Goal: Task Accomplishment & Management: Complete application form

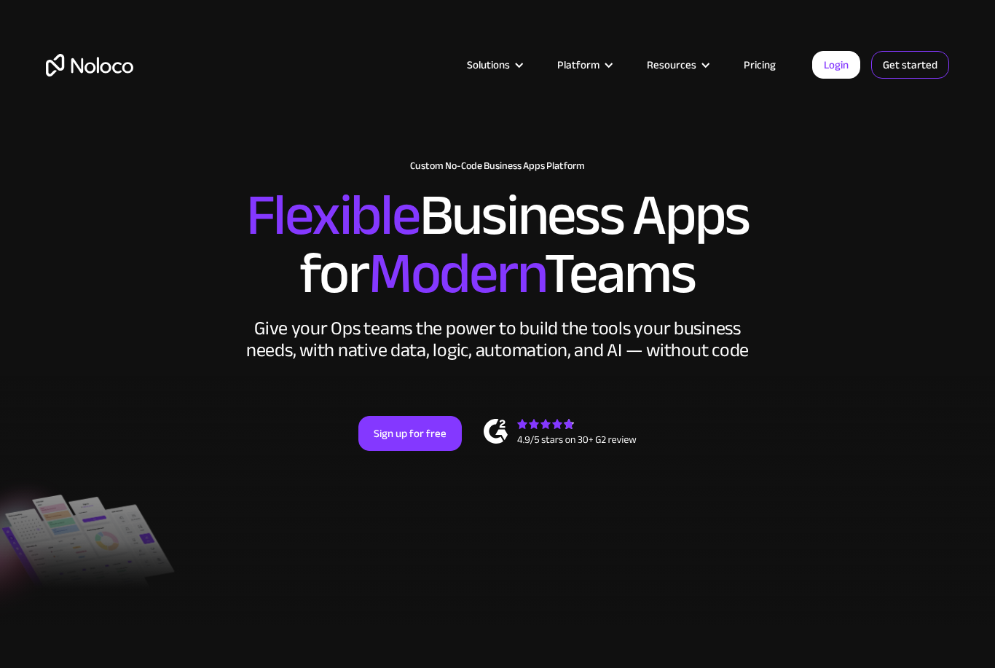
click at [0, 0] on link "Get started" at bounding box center [0, 0] width 0 height 0
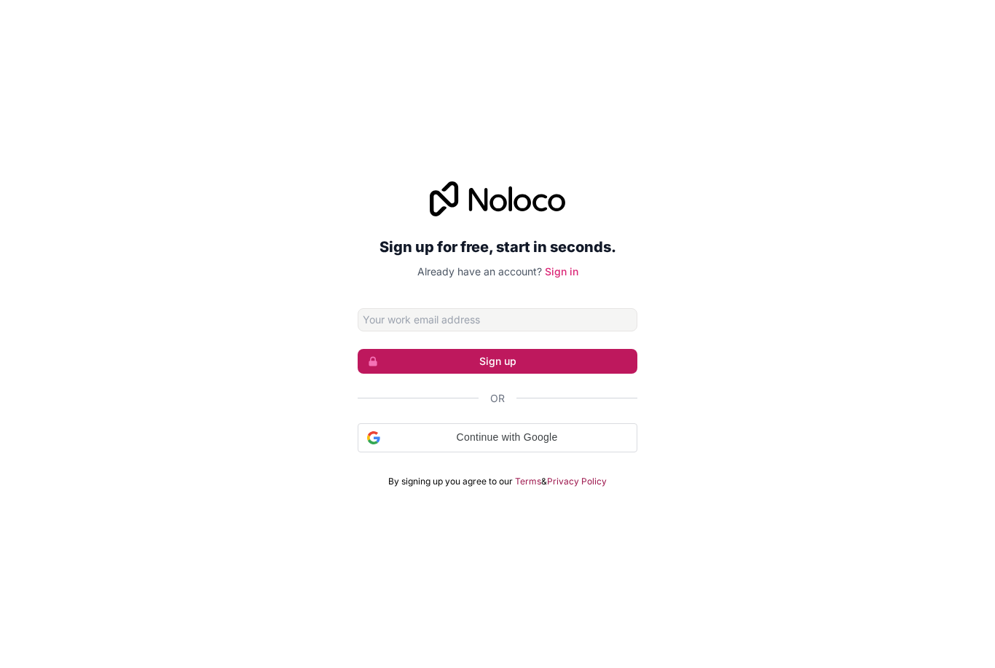
click at [554, 374] on button "Sign up" at bounding box center [498, 361] width 280 height 25
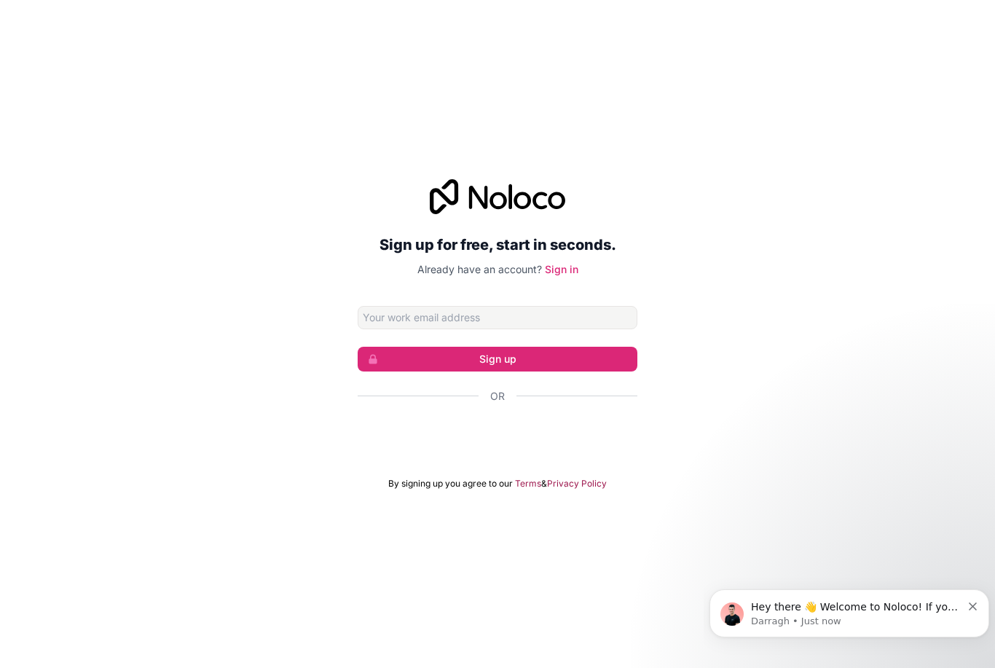
click at [527, 452] on div "Sign in with Google. Opens in new tab" at bounding box center [498, 436] width 280 height 32
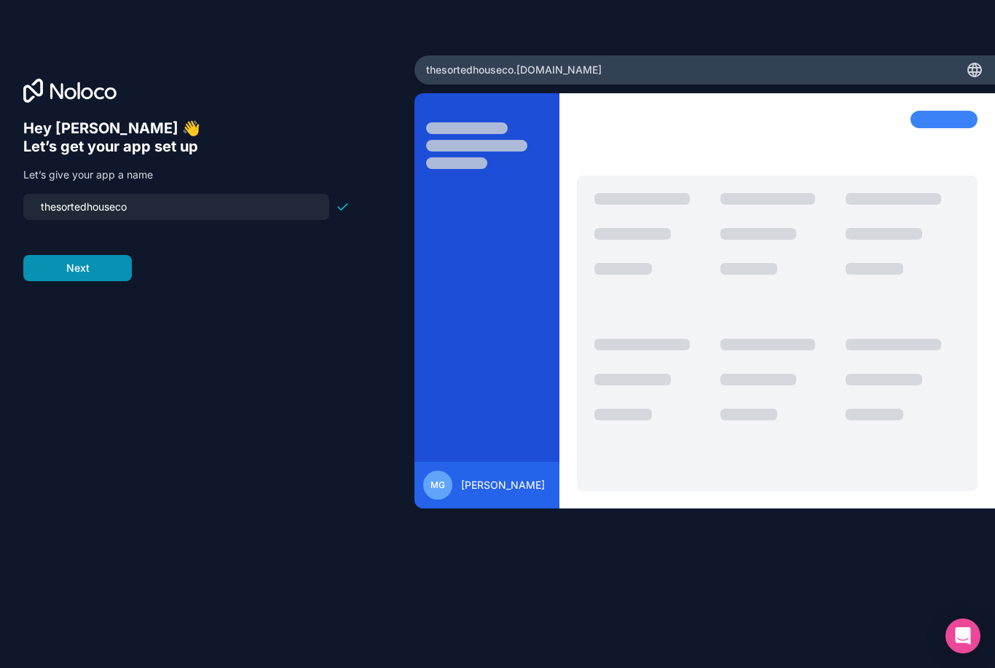
click at [126, 281] on button "Next" at bounding box center [77, 268] width 109 height 26
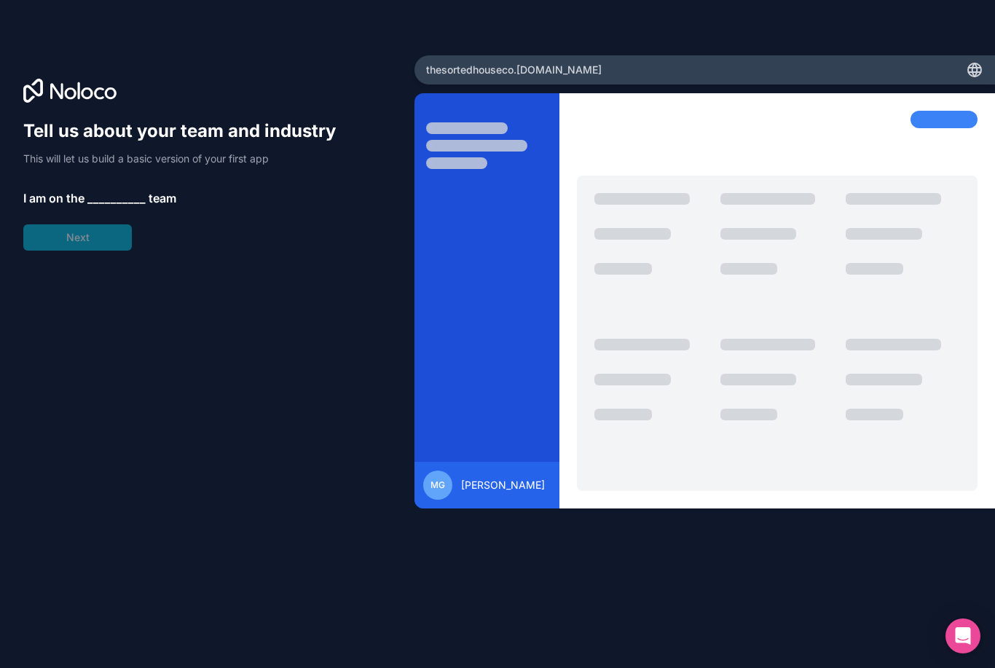
click at [114, 160] on p "This will let us build a basic version of your first app" at bounding box center [186, 159] width 326 height 15
click at [471, 146] on div at bounding box center [476, 146] width 101 height 12
click at [648, 275] on div at bounding box center [622, 269] width 57 height 12
click at [76, 207] on span "I am on the" at bounding box center [53, 197] width 61 height 17
click at [149, 207] on span "team" at bounding box center [163, 197] width 28 height 17
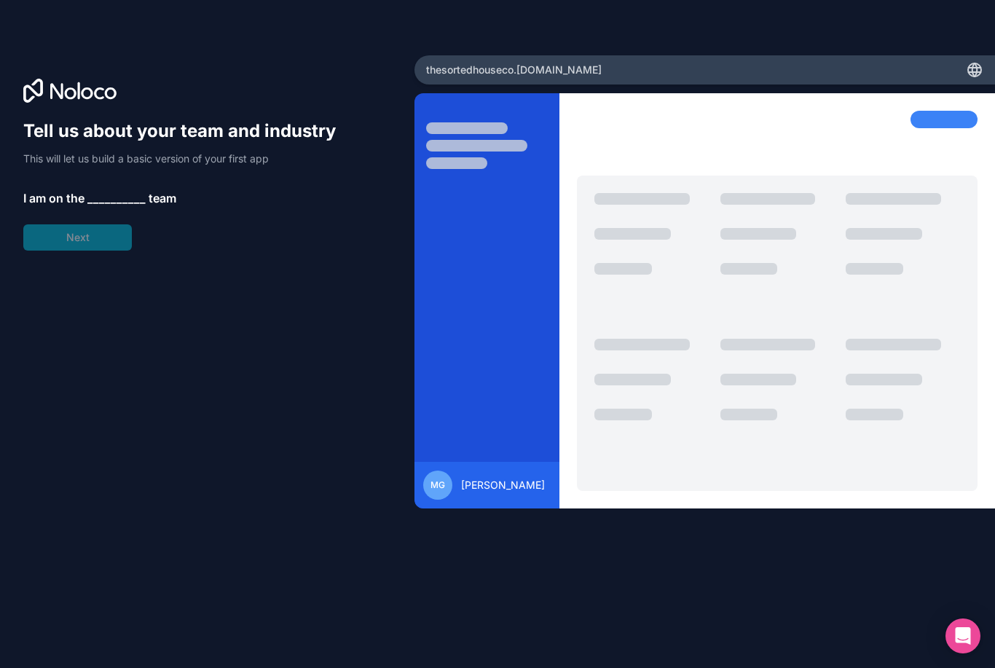
click at [152, 206] on span "team" at bounding box center [163, 197] width 28 height 17
click at [460, 500] on div "MG Morgan George" at bounding box center [486, 485] width 127 height 29
click at [223, 163] on p "This will let us build a basic version of your first app" at bounding box center [186, 159] width 326 height 15
drag, startPoint x: 229, startPoint y: 163, endPoint x: 180, endPoint y: 167, distance: 49.7
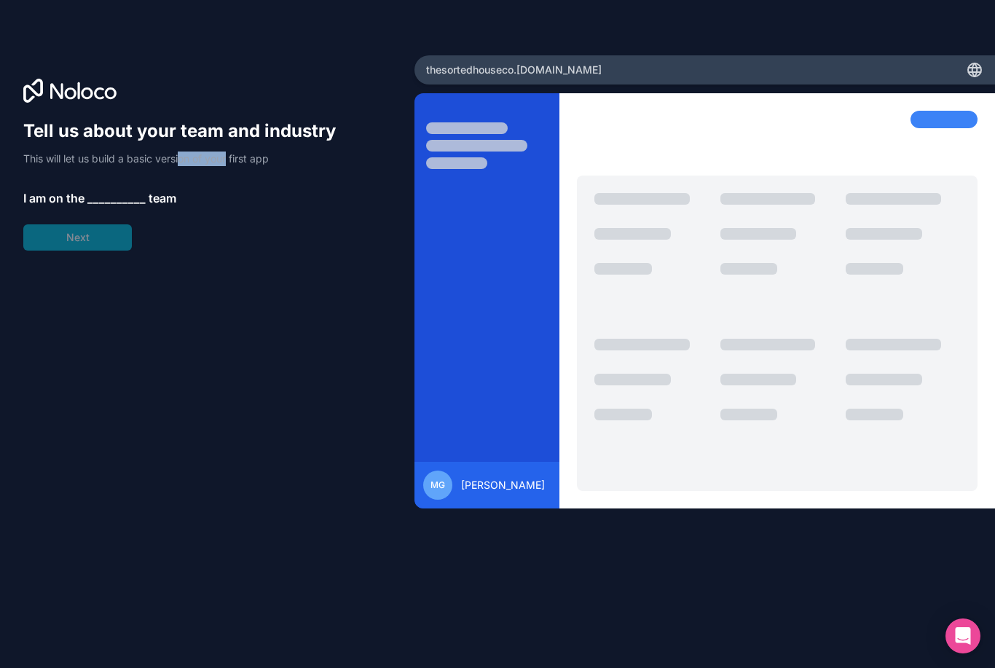
click at [180, 166] on p "This will let us build a basic version of your first app" at bounding box center [186, 159] width 326 height 15
click at [161, 202] on span "team" at bounding box center [163, 197] width 28 height 17
click at [161, 203] on span "team" at bounding box center [163, 197] width 28 height 17
click at [187, 205] on p "I am on the __________ team" at bounding box center [186, 197] width 326 height 17
click at [589, 85] on div "thesortedhouseco .noloco.co" at bounding box center [705, 69] width 581 height 29
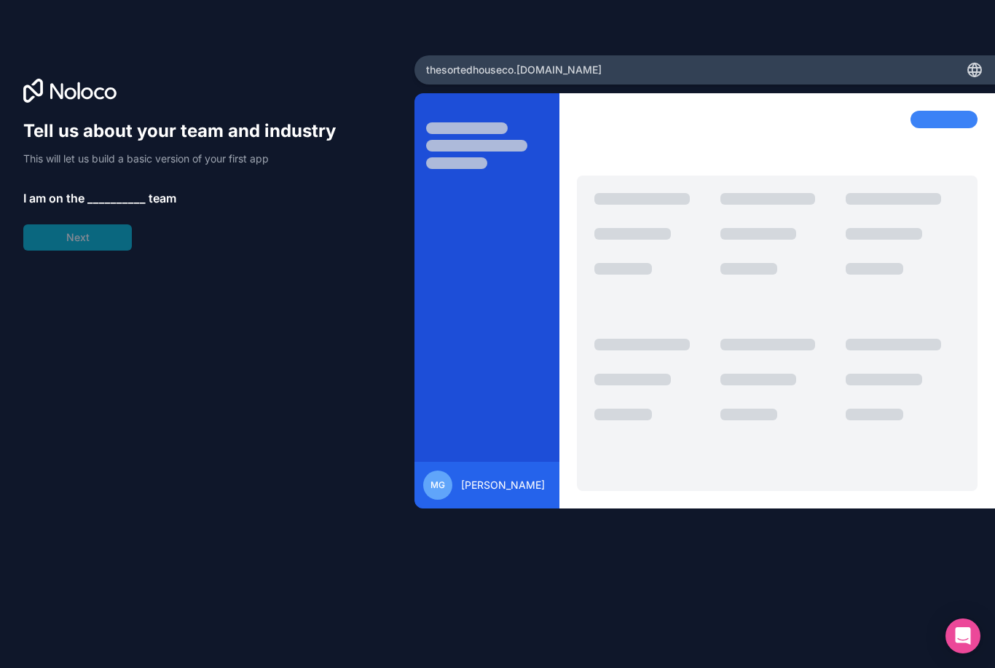
click at [119, 243] on div "Tell us about your team and industry This will let us build a basic version of …" at bounding box center [186, 184] width 326 height 131
click at [436, 491] on span "MG" at bounding box center [438, 485] width 15 height 12
click at [961, 628] on div "Open Intercom Messenger" at bounding box center [963, 636] width 39 height 39
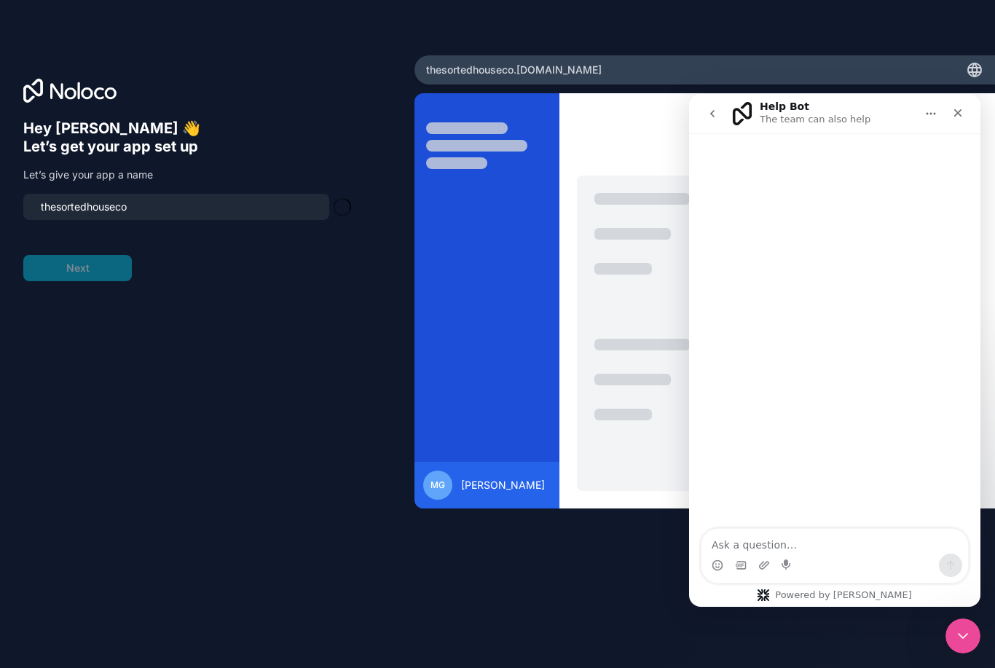
type input "thesortedhouseco-app"
click at [117, 276] on button "Next" at bounding box center [77, 268] width 109 height 26
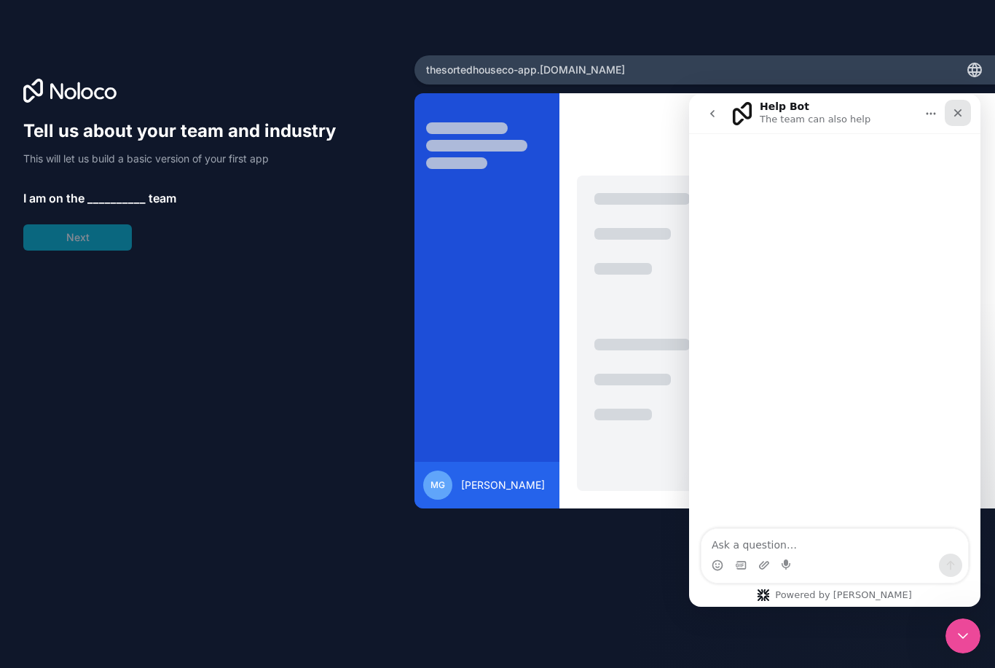
click at [969, 120] on div "Close" at bounding box center [958, 113] width 26 height 26
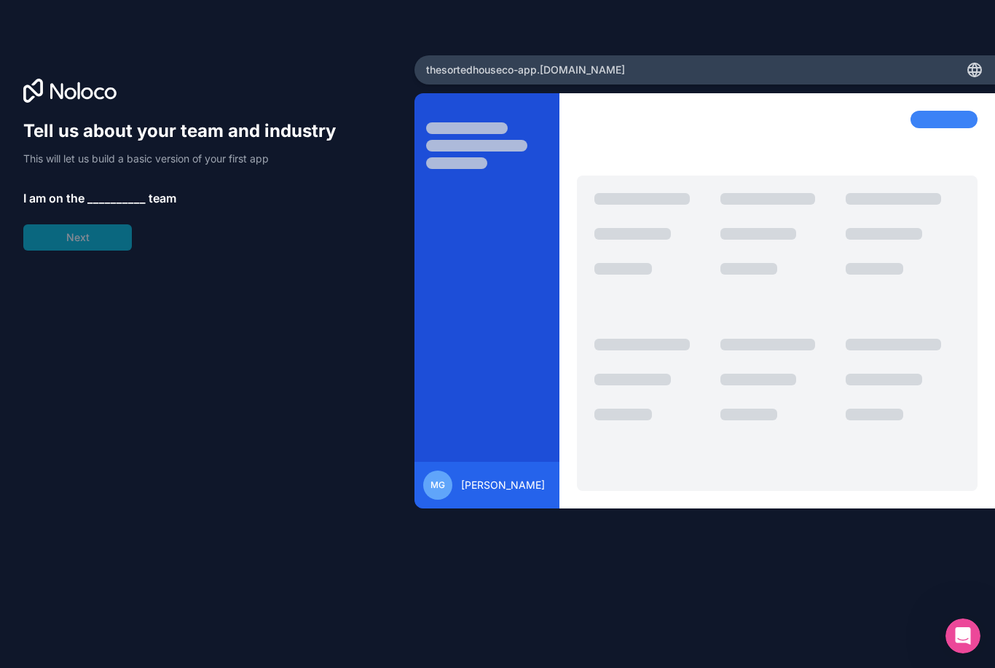
click at [959, 128] on div at bounding box center [944, 119] width 67 height 17
click at [777, 314] on div at bounding box center [778, 260] width 114 height 135
click at [636, 321] on div at bounding box center [651, 260] width 114 height 135
click html
click at [957, 638] on icon "Open Intercom Messenger" at bounding box center [961, 634] width 24 height 24
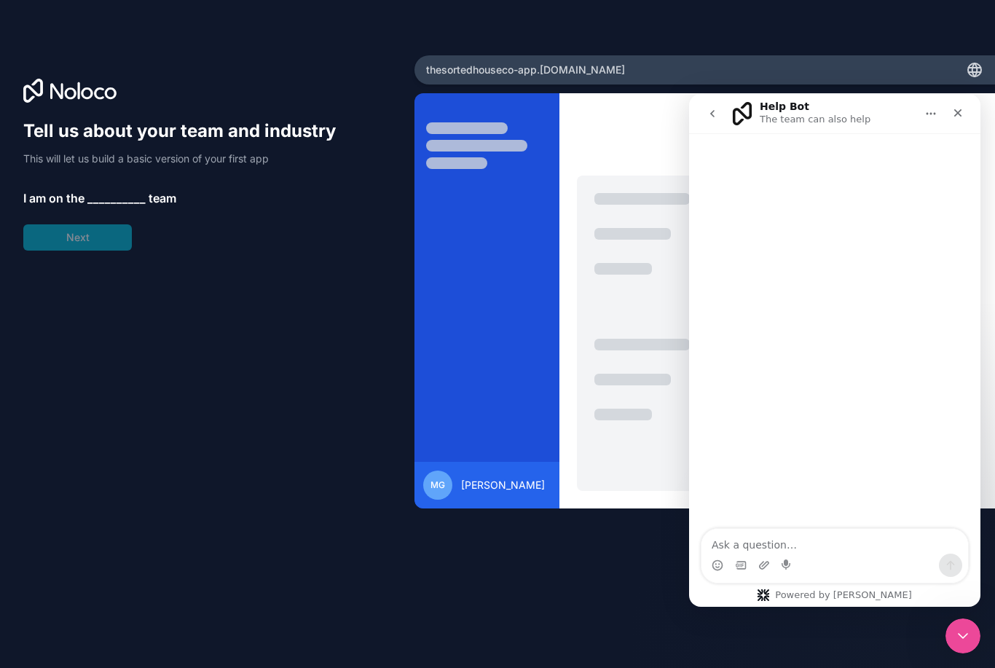
click at [184, 187] on div "Tell us about your team and industry This will let us build a basic version of …" at bounding box center [186, 184] width 326 height 131
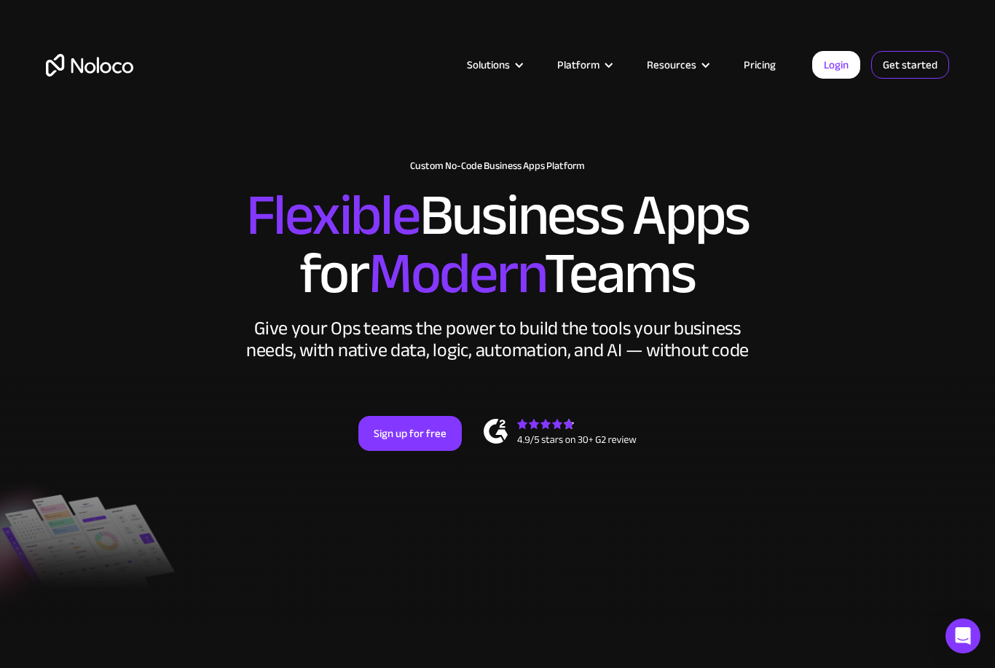
click at [0, 0] on link "Get started" at bounding box center [0, 0] width 0 height 0
click at [840, 63] on link "Login" at bounding box center [836, 65] width 48 height 28
click at [906, 71] on link "Get started" at bounding box center [910, 65] width 78 height 28
